Goal: Find specific page/section: Find specific page/section

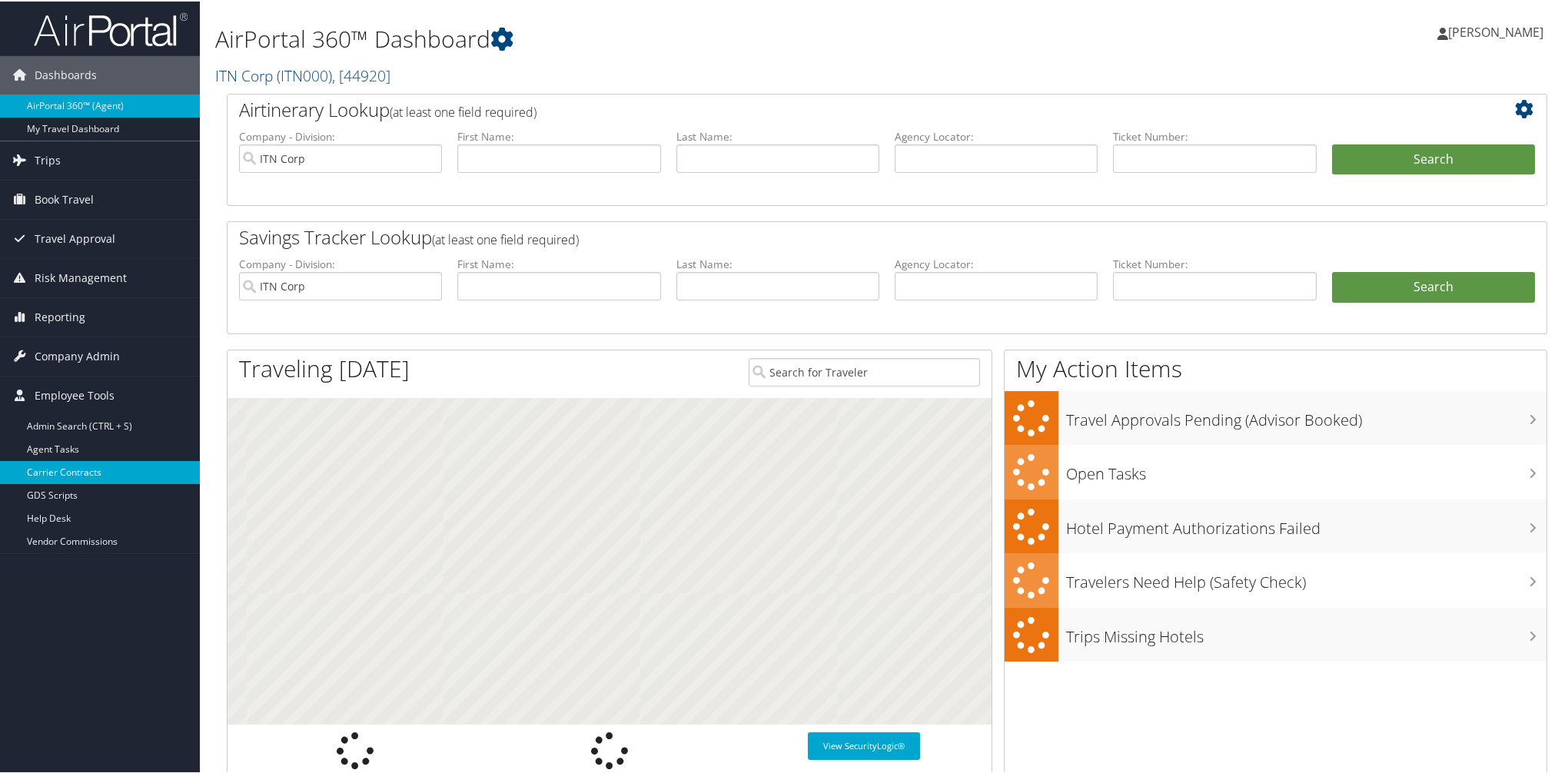
click at [69, 473] on link "Carrier Contracts" at bounding box center [100, 471] width 200 height 23
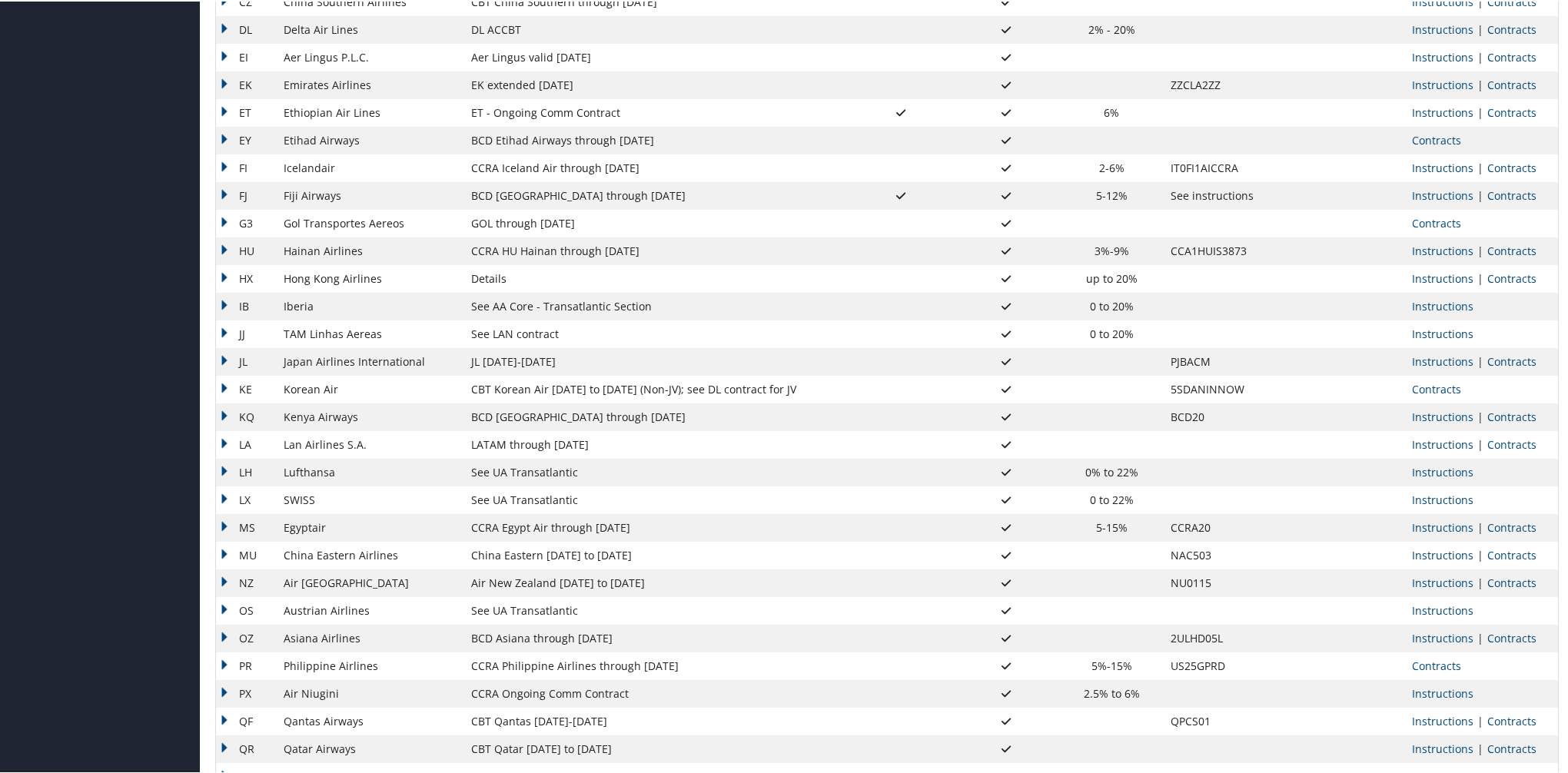
scroll to position [647, 0]
click at [1430, 142] on link "Contracts" at bounding box center [1436, 139] width 49 height 15
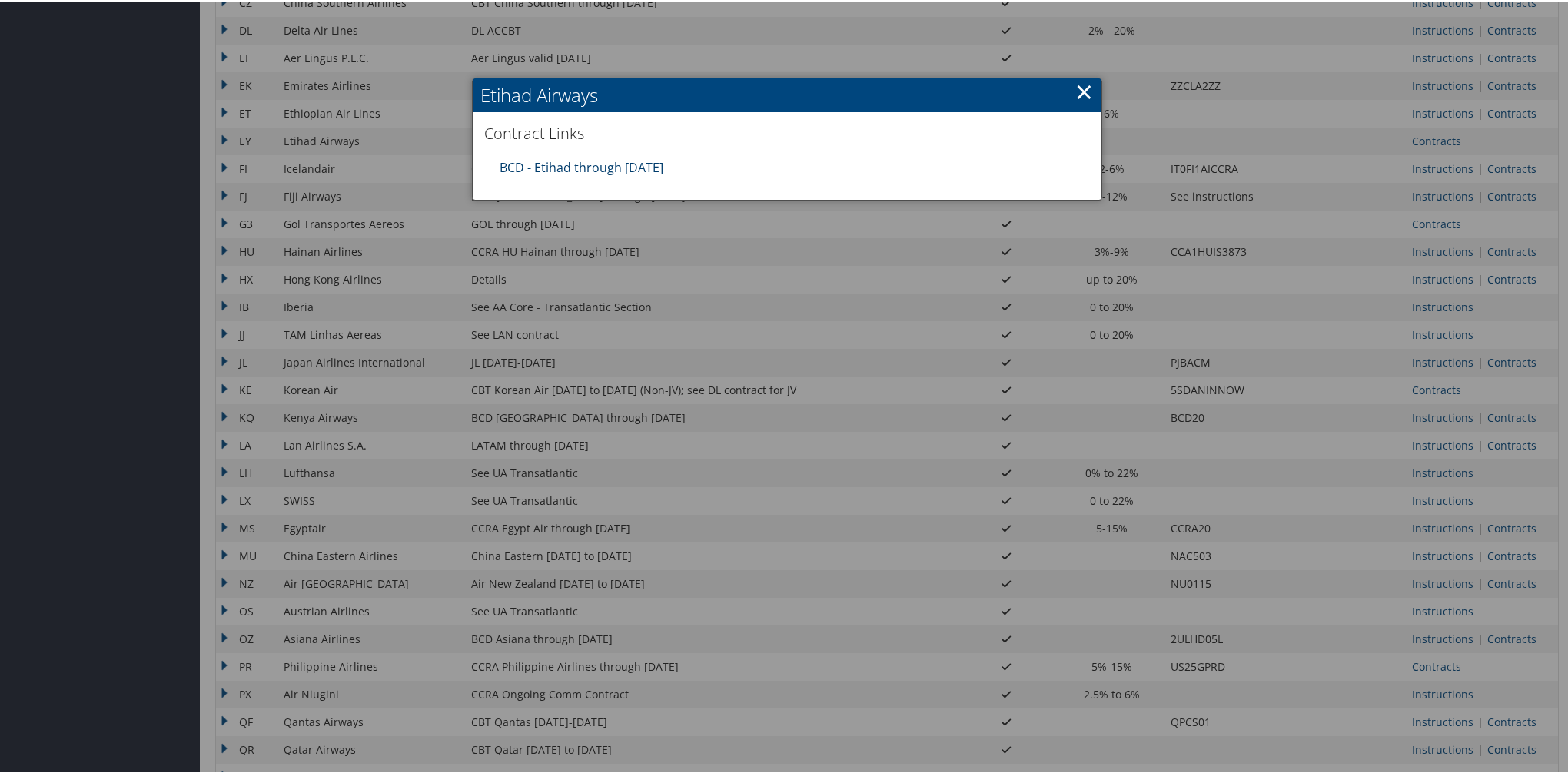
click at [632, 162] on link "BCD - Etihad through 12.31.25" at bounding box center [581, 165] width 164 height 17
click at [1082, 93] on link "×" at bounding box center [1084, 90] width 18 height 31
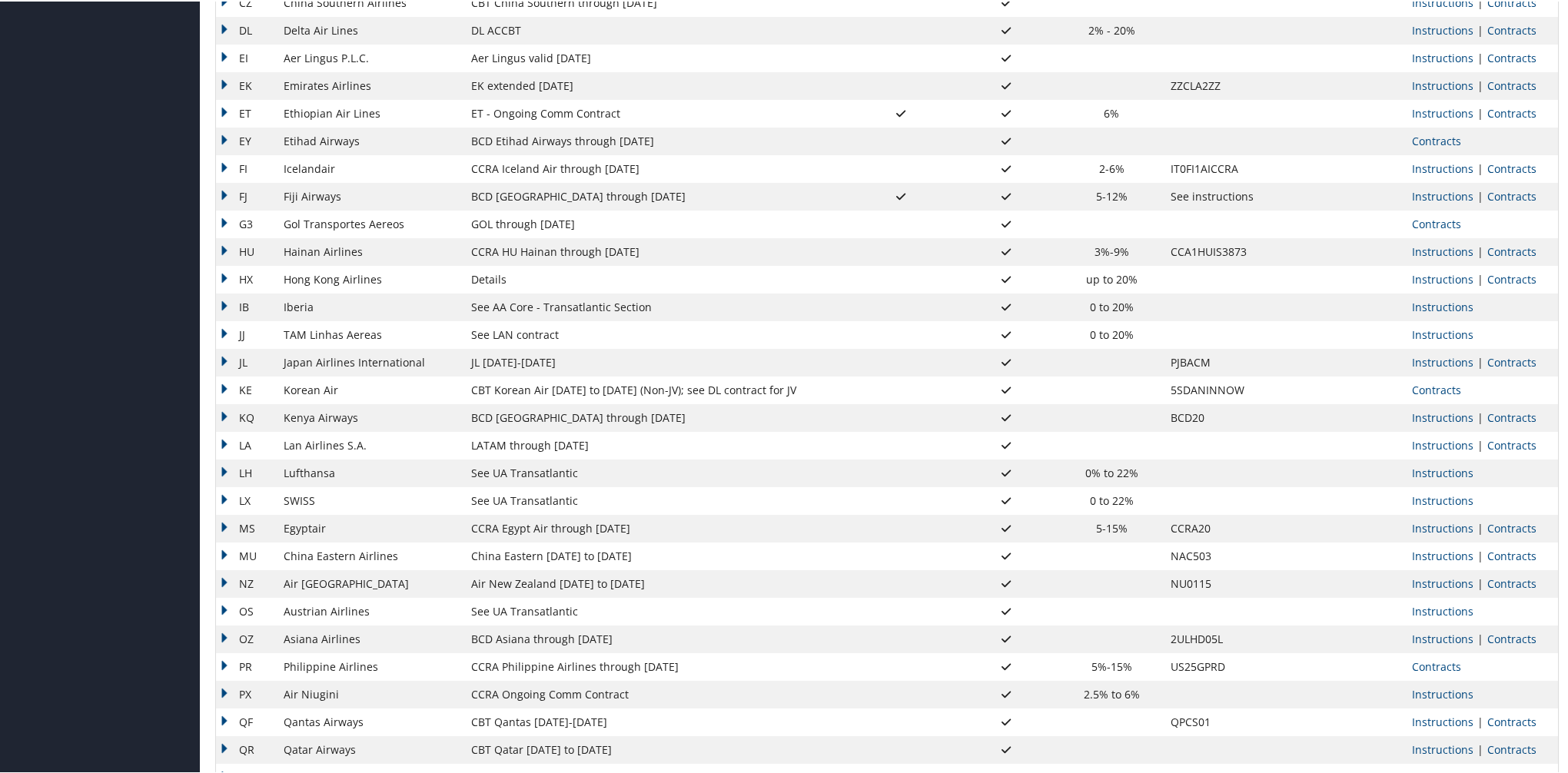
scroll to position [636, 0]
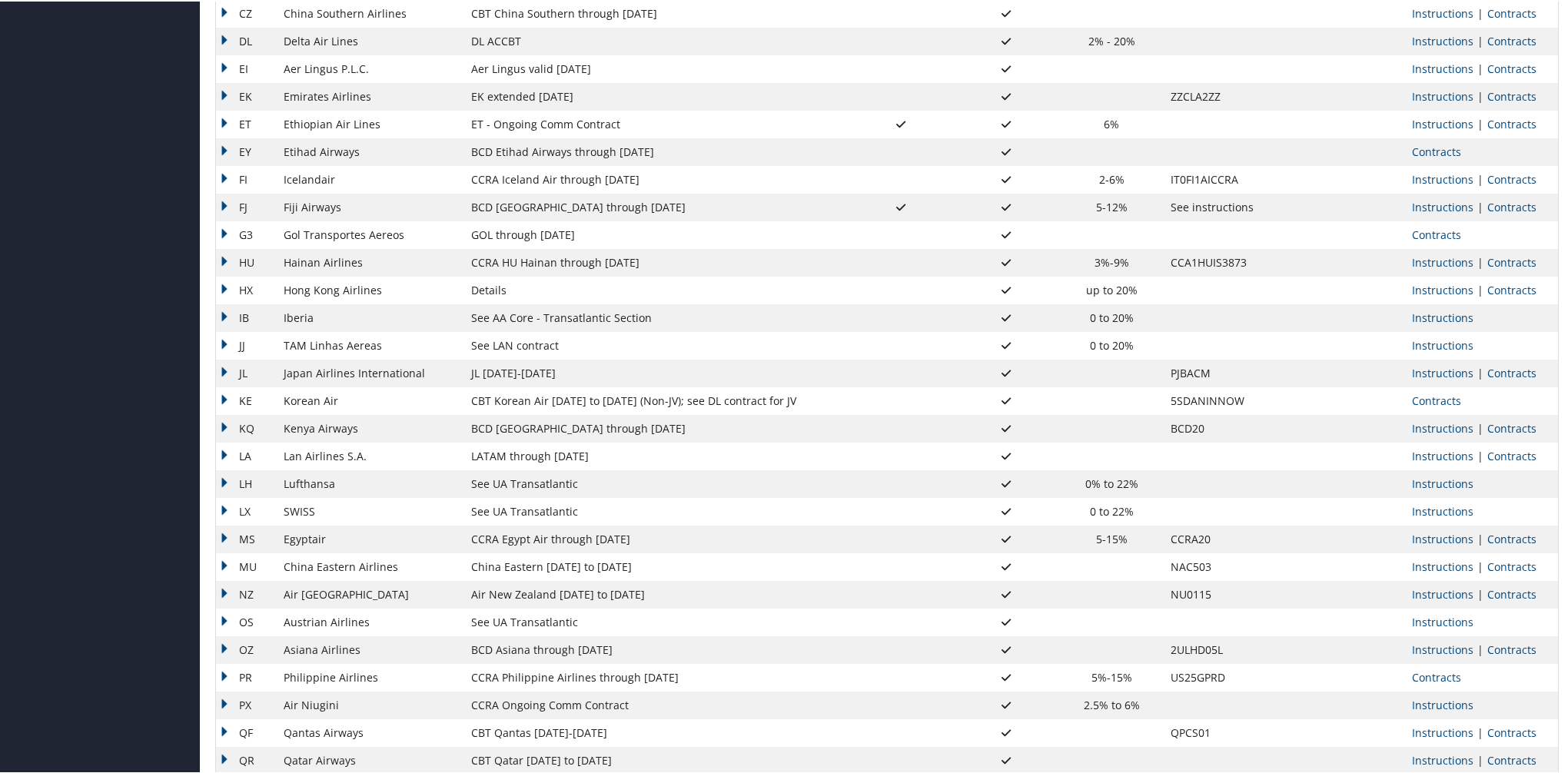
click at [222, 115] on td "ET" at bounding box center [246, 123] width 60 height 28
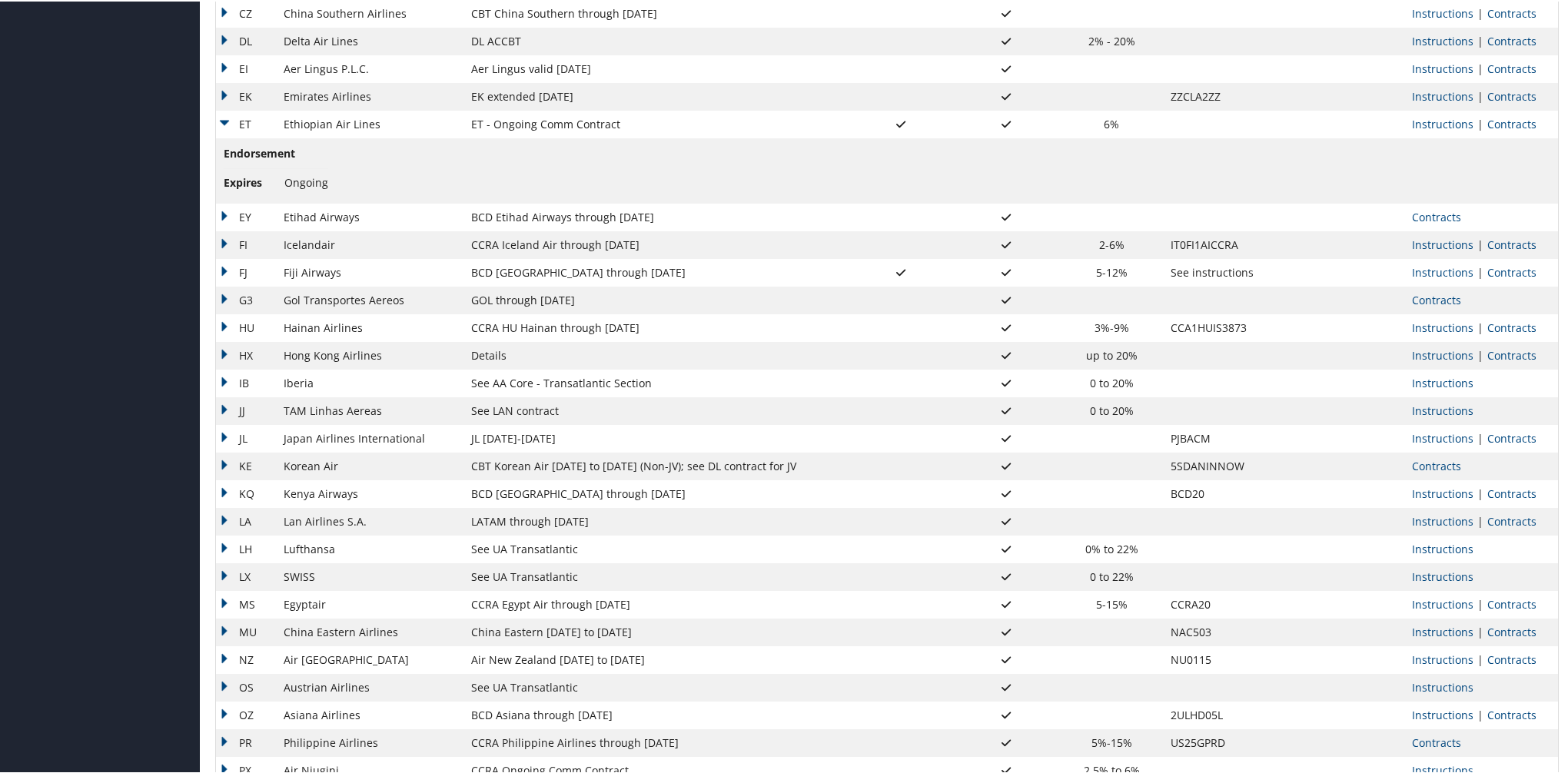
click at [221, 118] on td "ET" at bounding box center [246, 123] width 60 height 28
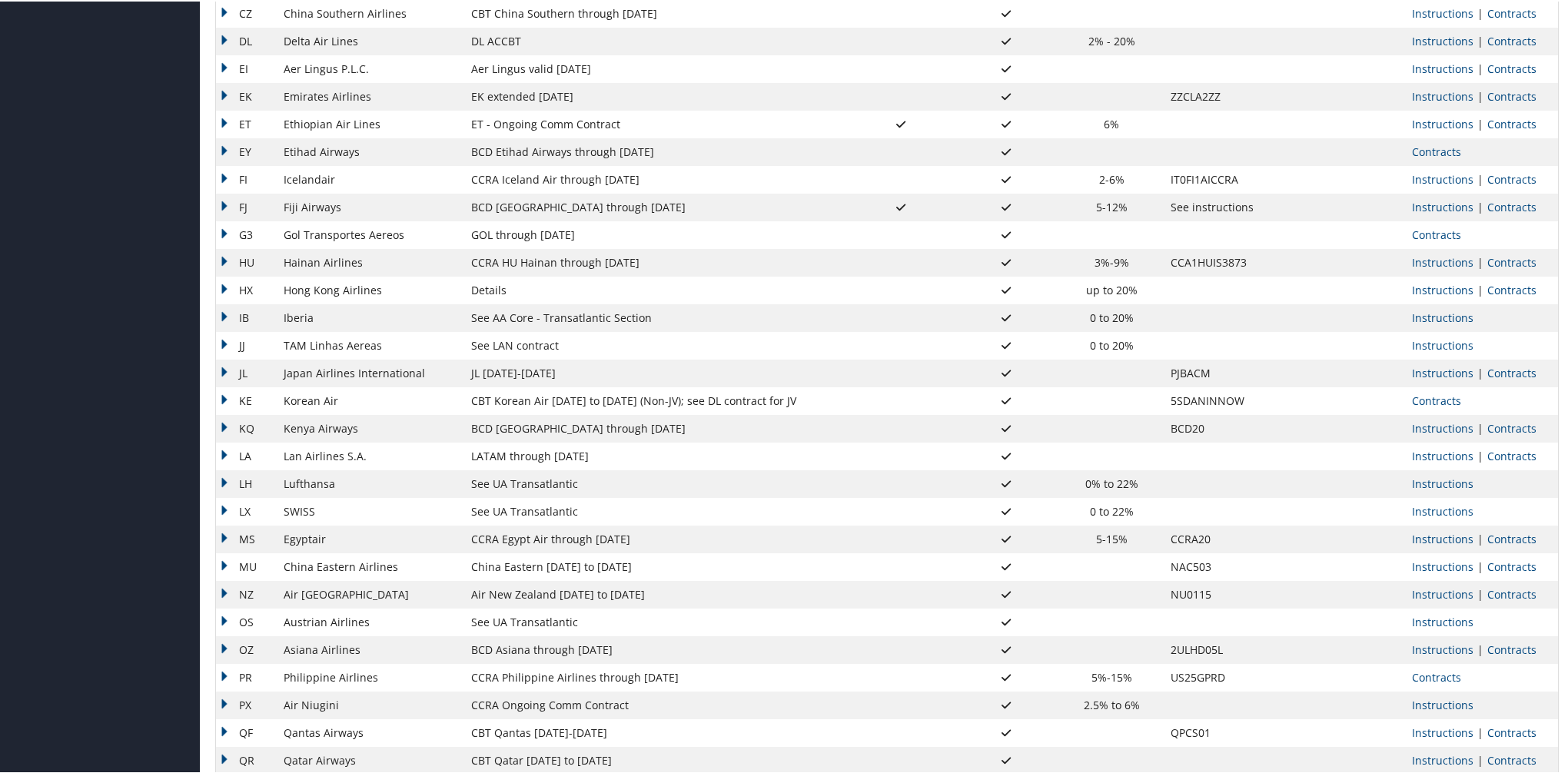
click at [224, 144] on td "EY" at bounding box center [246, 151] width 60 height 28
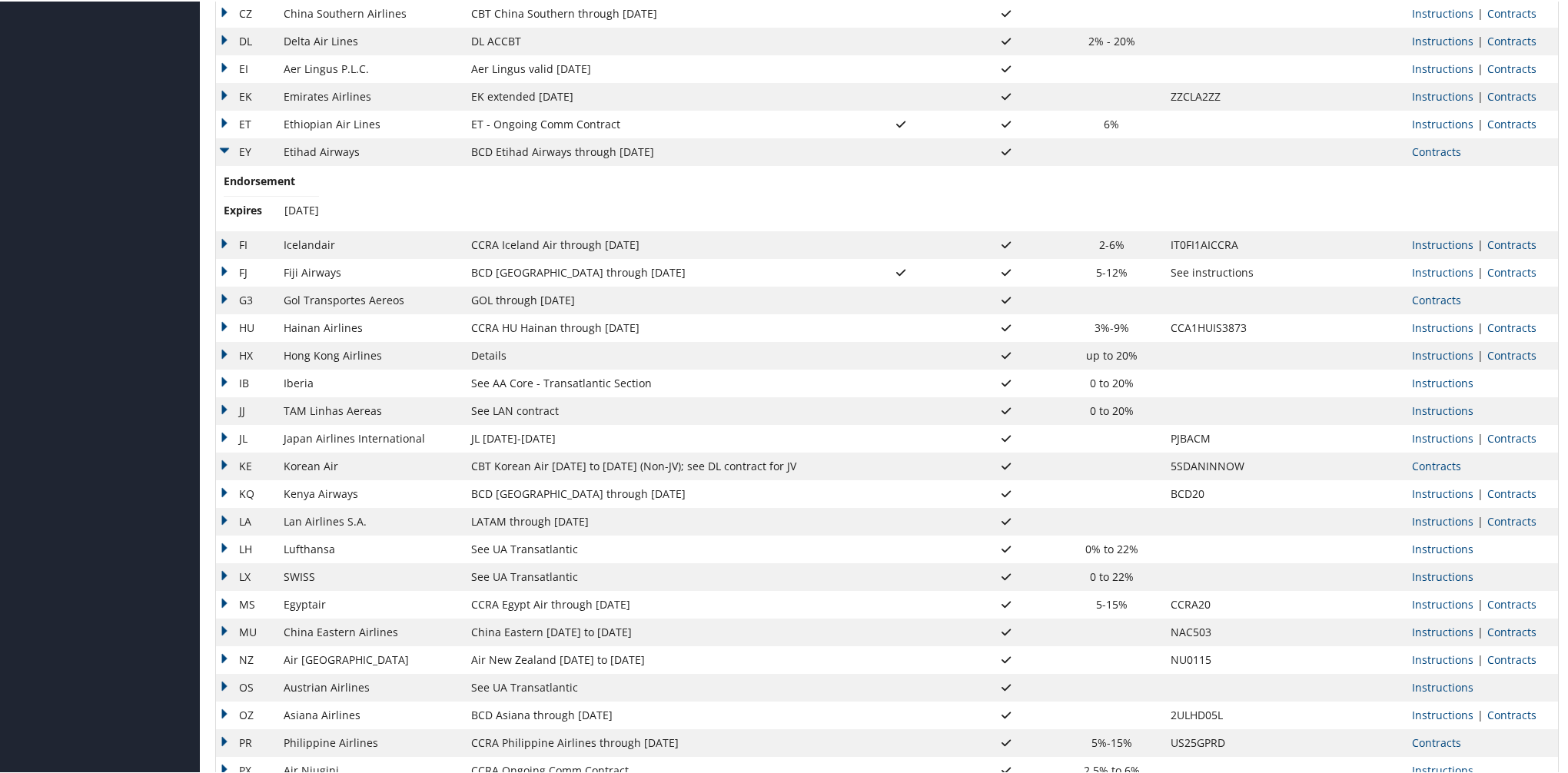
click at [1369, 192] on td "Endorsement Expires Dec 31, 2025" at bounding box center [887, 197] width 1342 height 66
click at [479, 165] on td "Endorsement Expires Dec 31, 2025" at bounding box center [887, 197] width 1342 height 66
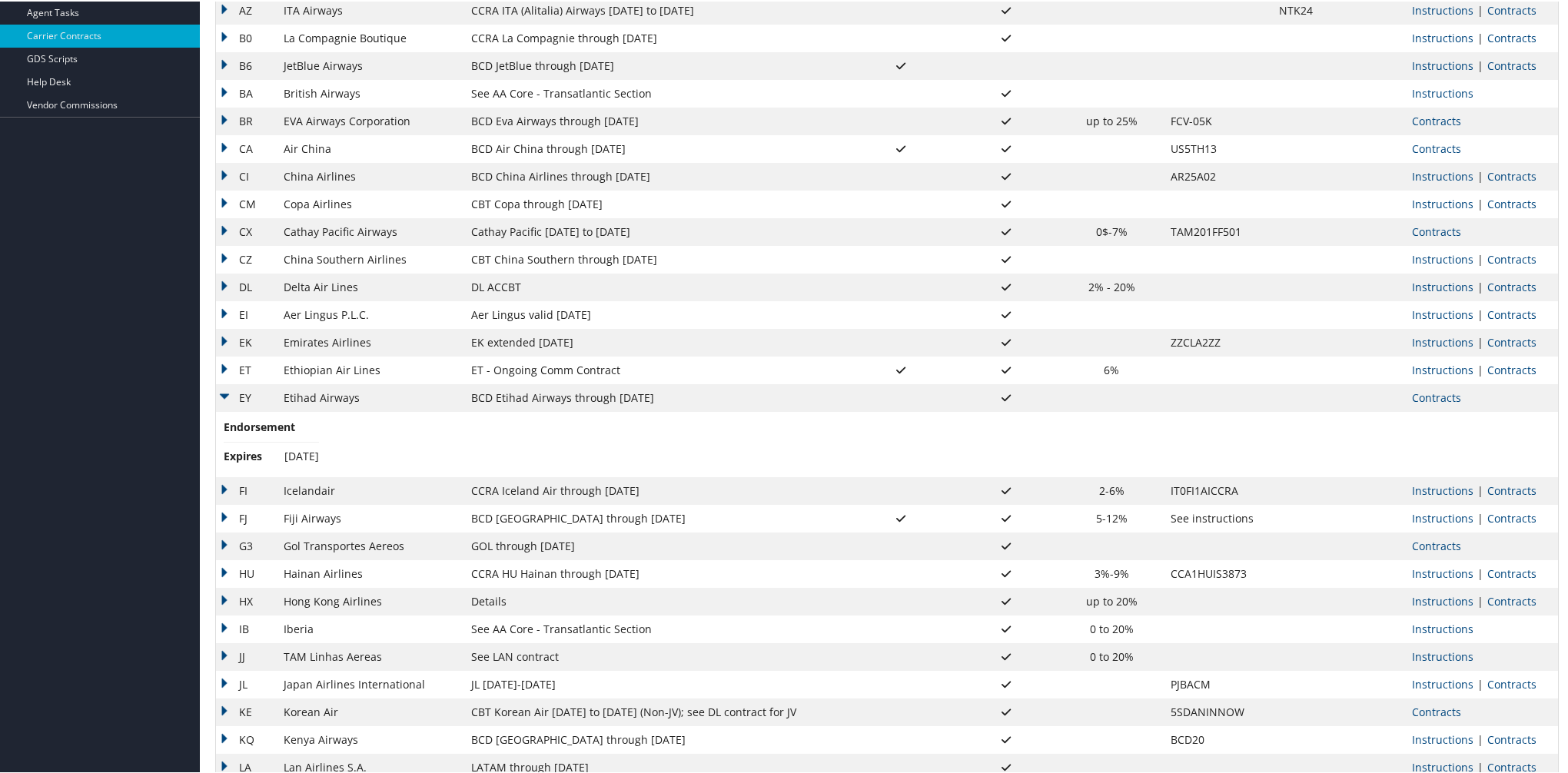
scroll to position [387, 0]
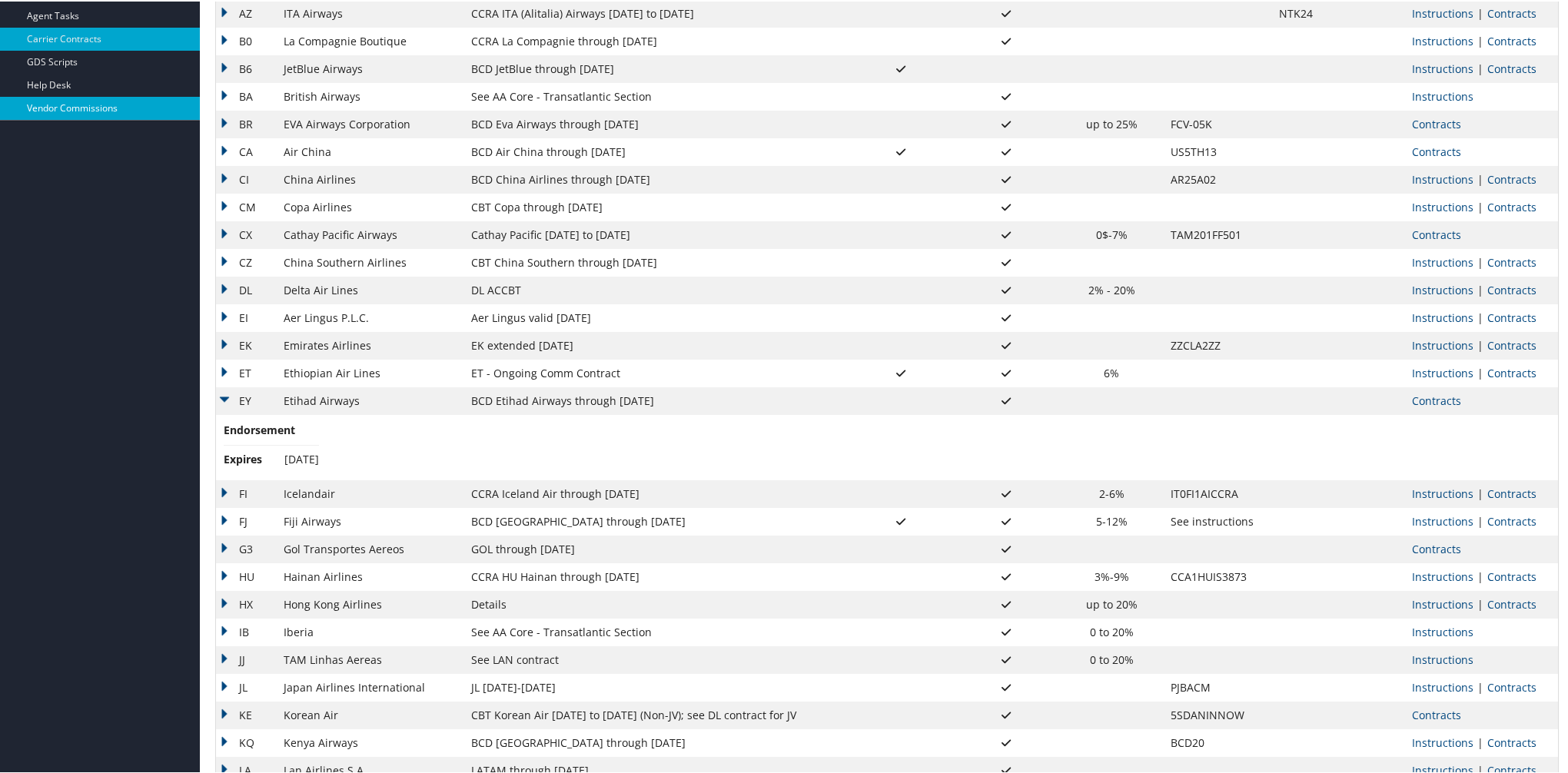
click at [104, 107] on link "Vendor Commissions" at bounding box center [100, 106] width 200 height 23
